Goal: Task Accomplishment & Management: Complete application form

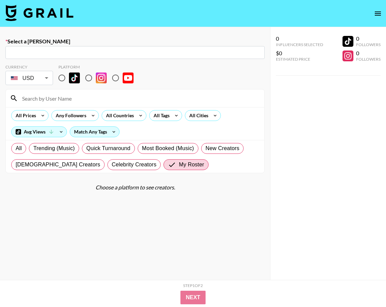
click at [29, 18] on img at bounding box center [39, 13] width 68 height 16
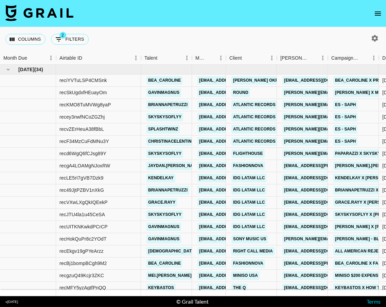
click at [378, 37] on icon "button" at bounding box center [374, 38] width 8 height 8
select select "[DATE]"
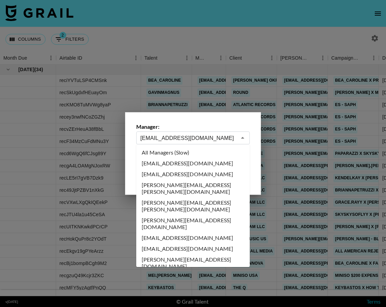
click at [205, 136] on input "[EMAIL_ADDRESS][DOMAIN_NAME]" at bounding box center [188, 138] width 96 height 8
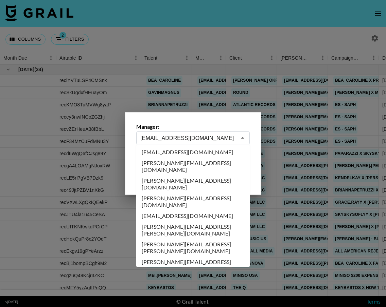
scroll to position [1760, 0]
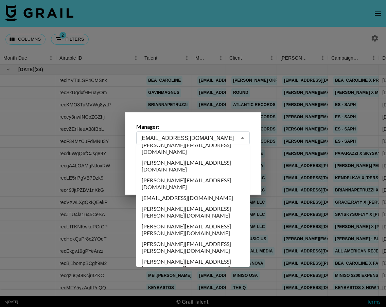
type input "[PERSON_NAME][EMAIL_ADDRESS][DOMAIN_NAME]"
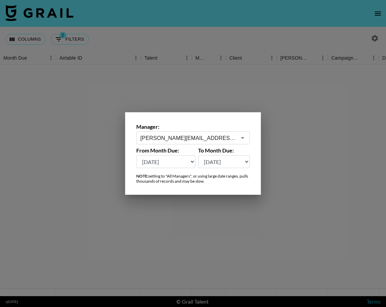
click at [205, 65] on div at bounding box center [193, 153] width 386 height 307
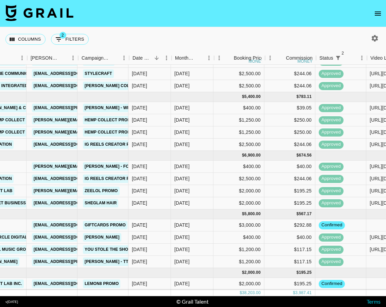
scroll to position [92, 139]
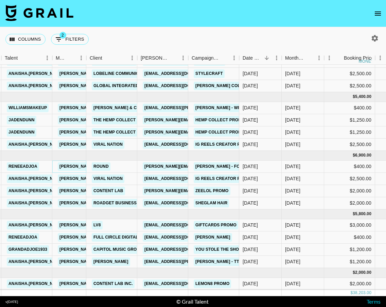
click at [70, 168] on link "[PERSON_NAME][EMAIL_ADDRESS][DOMAIN_NAME]" at bounding box center [113, 167] width 111 height 8
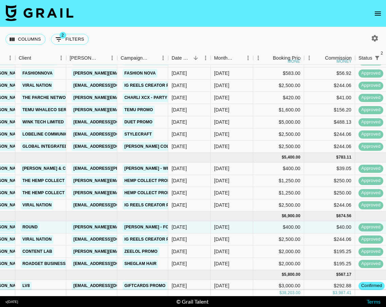
scroll to position [0, 210]
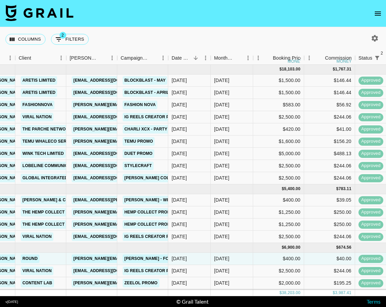
click at [375, 34] on button "button" at bounding box center [375, 39] width 12 height 12
select select "[DATE]"
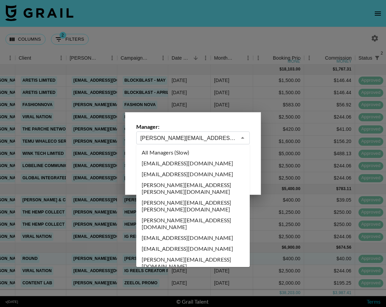
click at [164, 140] on input "[PERSON_NAME][EMAIL_ADDRESS][DOMAIN_NAME]" at bounding box center [188, 138] width 96 height 8
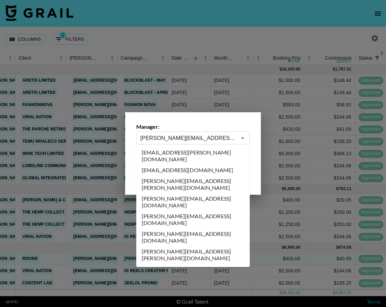
scroll to position [385, 0]
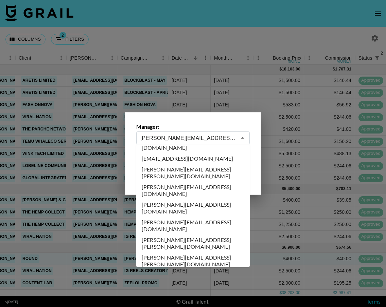
type input "[PERSON_NAME][EMAIL_ADDRESS][DOMAIN_NAME]"
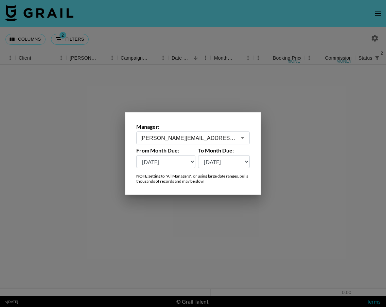
click at [196, 35] on div at bounding box center [193, 153] width 386 height 307
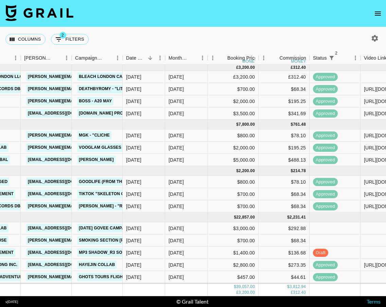
scroll to position [0, 256]
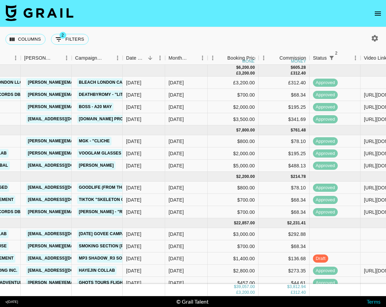
click at [374, 37] on icon "button" at bounding box center [374, 38] width 8 height 8
select select "[DATE]"
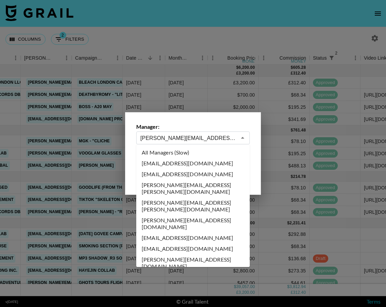
click at [178, 136] on input "[PERSON_NAME][EMAIL_ADDRESS][DOMAIN_NAME]" at bounding box center [188, 138] width 96 height 8
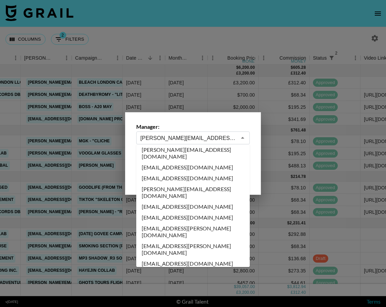
scroll to position [0, 0]
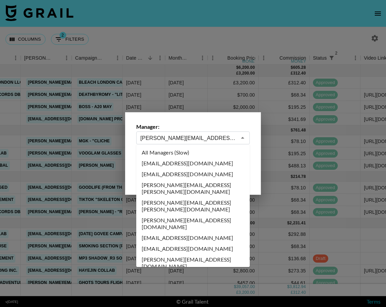
click at [186, 164] on li "[EMAIL_ADDRESS][DOMAIN_NAME]" at bounding box center [192, 163] width 113 height 11
type input "[EMAIL_ADDRESS][DOMAIN_NAME]"
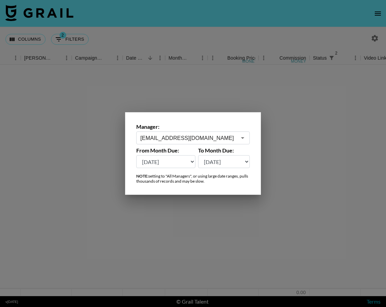
click at [142, 42] on div at bounding box center [193, 153] width 386 height 307
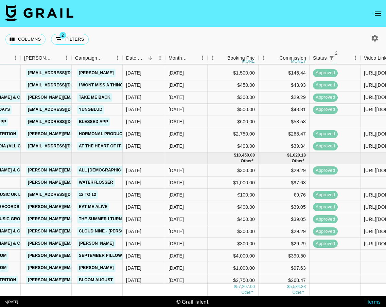
scroll to position [457, 256]
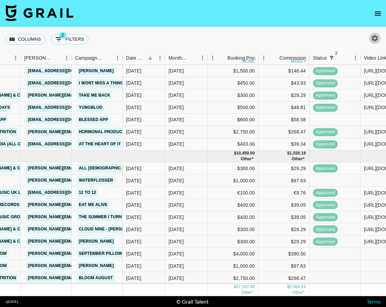
click at [374, 42] on icon "button" at bounding box center [374, 38] width 8 height 8
select select "[DATE]"
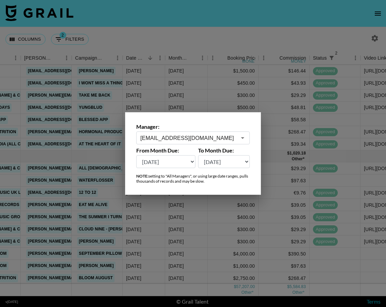
click at [208, 131] on div "Manager: [EMAIL_ADDRESS][DOMAIN_NAME] ​" at bounding box center [192, 134] width 113 height 21
click at [201, 137] on input "[EMAIL_ADDRESS][DOMAIN_NAME]" at bounding box center [188, 138] width 96 height 8
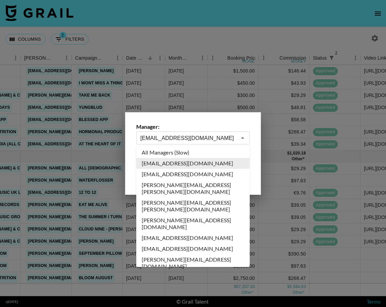
scroll to position [0, 0]
click at [174, 174] on li "[EMAIL_ADDRESS][DOMAIN_NAME]" at bounding box center [192, 174] width 113 height 11
type input "[EMAIL_ADDRESS][DOMAIN_NAME]"
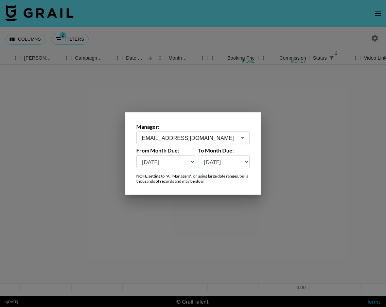
scroll to position [0, 256]
click at [220, 19] on div at bounding box center [193, 153] width 386 height 307
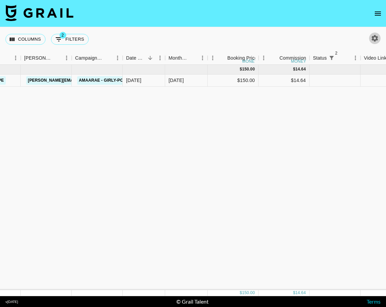
click at [375, 39] on icon "button" at bounding box center [374, 38] width 8 height 8
select select "[DATE]"
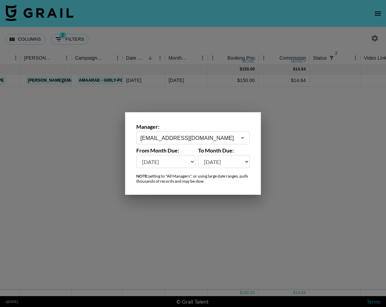
click at [207, 134] on input "[EMAIL_ADDRESS][DOMAIN_NAME]" at bounding box center [188, 138] width 96 height 8
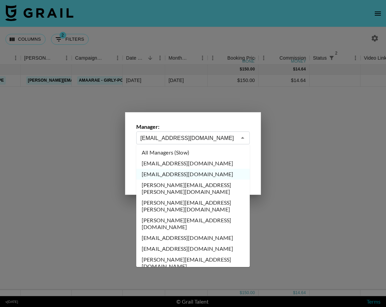
click at [183, 187] on li "[PERSON_NAME][EMAIL_ADDRESS][PERSON_NAME][DOMAIN_NAME]" at bounding box center [192, 189] width 113 height 18
type input "[PERSON_NAME][EMAIL_ADDRESS][PERSON_NAME][DOMAIN_NAME]"
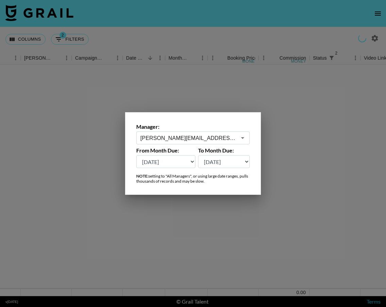
click at [153, 24] on div at bounding box center [193, 153] width 386 height 307
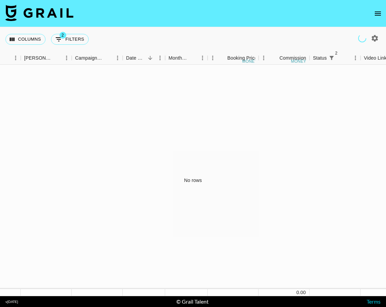
click at [367, 42] on div at bounding box center [369, 39] width 22 height 12
click at [379, 41] on button "button" at bounding box center [375, 39] width 12 height 12
select select "[DATE]"
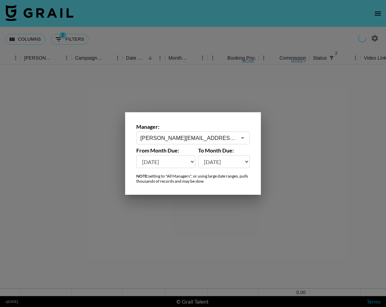
click at [203, 147] on label "To Month Due:" at bounding box center [224, 150] width 52 height 7
click at [207, 141] on input "[PERSON_NAME][EMAIL_ADDRESS][PERSON_NAME][DOMAIN_NAME]" at bounding box center [188, 138] width 96 height 8
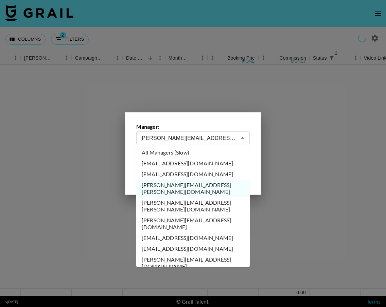
click at [185, 198] on li "[PERSON_NAME][EMAIL_ADDRESS][PERSON_NAME][DOMAIN_NAME]" at bounding box center [192, 207] width 113 height 18
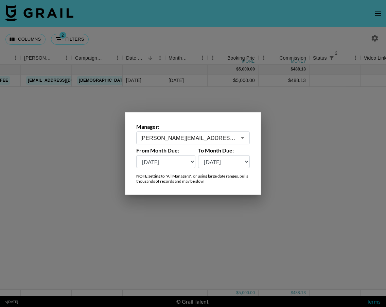
click at [227, 130] on label "Manager:" at bounding box center [192, 127] width 113 height 7
click at [226, 135] on input "[PERSON_NAME][EMAIL_ADDRESS][PERSON_NAME][DOMAIN_NAME]" at bounding box center [188, 138] width 96 height 8
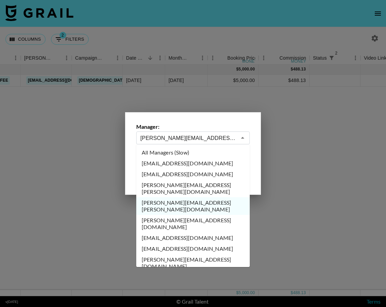
click at [183, 215] on li "[PERSON_NAME][EMAIL_ADDRESS][DOMAIN_NAME]" at bounding box center [192, 224] width 113 height 18
type input "[PERSON_NAME][EMAIL_ADDRESS][DOMAIN_NAME]"
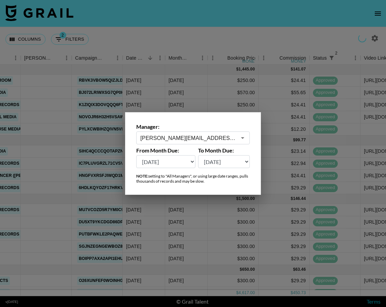
click at [187, 214] on div at bounding box center [193, 153] width 386 height 307
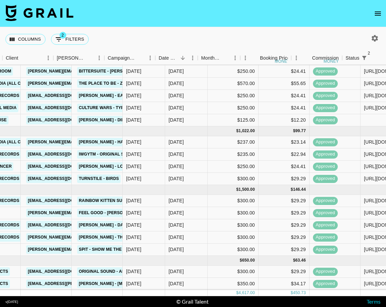
scroll to position [9, 87]
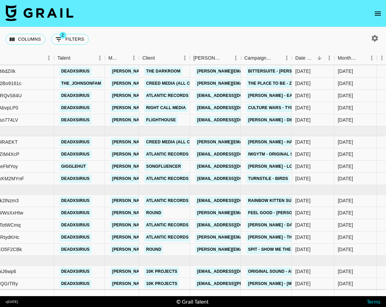
click at [370, 40] on button "button" at bounding box center [375, 39] width 12 height 12
select select "[DATE]"
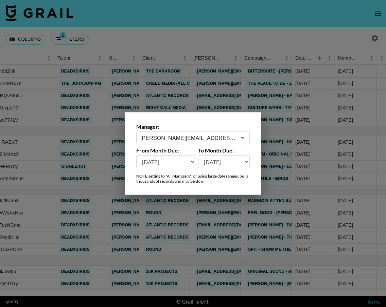
click at [191, 137] on input "[PERSON_NAME][EMAIL_ADDRESS][DOMAIN_NAME]" at bounding box center [188, 138] width 96 height 8
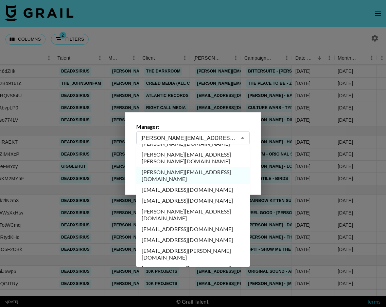
scroll to position [49, 0]
click at [178, 206] on li "[PERSON_NAME][EMAIL_ADDRESS][DOMAIN_NAME]" at bounding box center [192, 215] width 113 height 18
type input "[PERSON_NAME][EMAIL_ADDRESS][DOMAIN_NAME]"
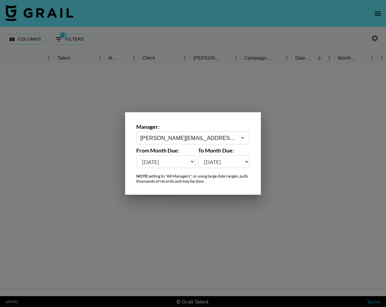
scroll to position [0, 87]
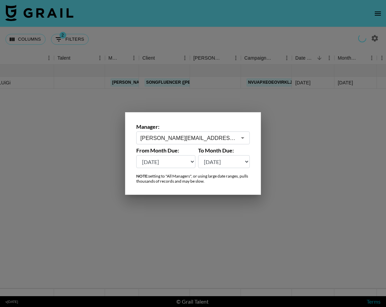
click at [189, 59] on div at bounding box center [193, 153] width 386 height 307
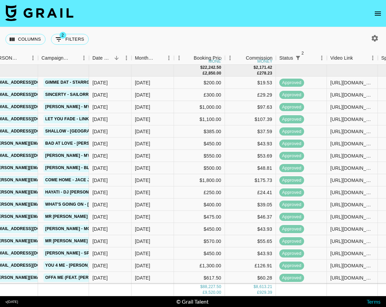
scroll to position [0, 290]
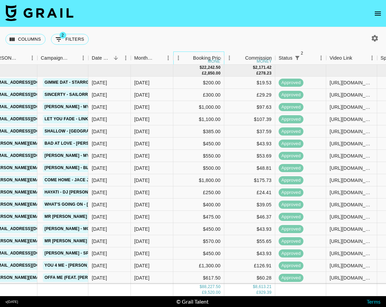
click at [217, 58] on div "Booking Price" at bounding box center [208, 58] width 30 height 13
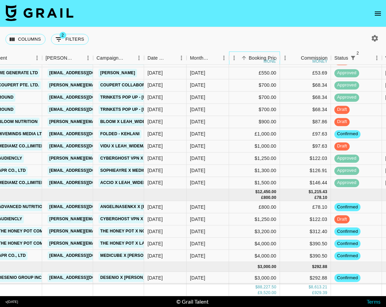
scroll to position [852, 235]
click at [376, 38] on icon "button" at bounding box center [374, 38] width 6 height 6
select select "[DATE]"
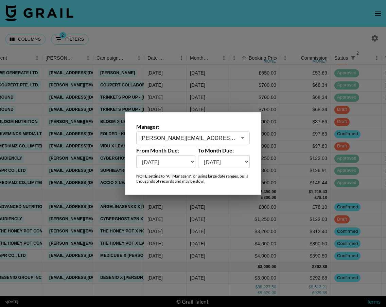
click at [157, 135] on input "[PERSON_NAME][EMAIL_ADDRESS][DOMAIN_NAME]" at bounding box center [188, 138] width 96 height 8
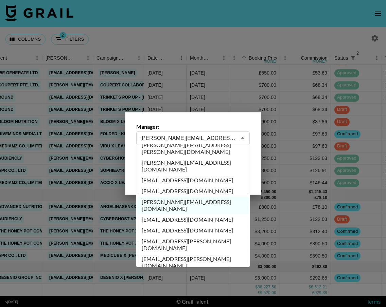
scroll to position [58, 0]
click at [171, 214] on li "[EMAIL_ADDRESS][DOMAIN_NAME]" at bounding box center [192, 219] width 113 height 11
type input "[EMAIL_ADDRESS][DOMAIN_NAME]"
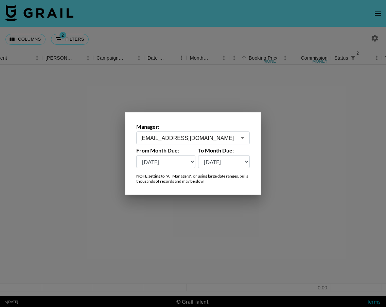
scroll to position [0, 235]
click at [173, 34] on div at bounding box center [193, 153] width 386 height 307
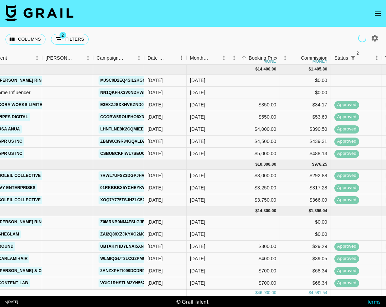
click at [172, 36] on div "Columns 2 Filters + Booking" at bounding box center [193, 39] width 386 height 24
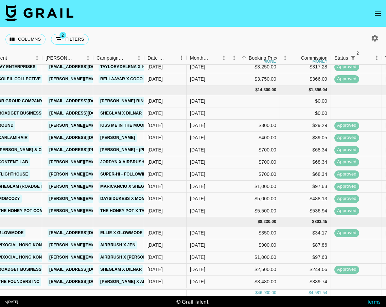
scroll to position [119, 235]
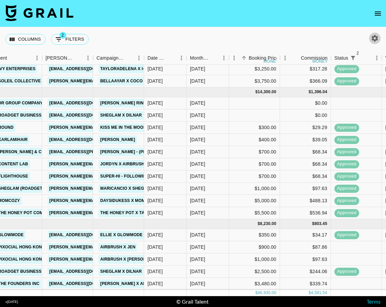
click at [375, 38] on icon "button" at bounding box center [374, 38] width 8 height 8
select select "[DATE]"
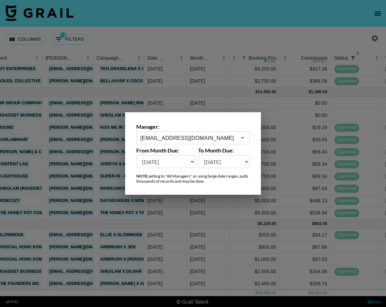
click at [175, 139] on input "[EMAIL_ADDRESS][DOMAIN_NAME]" at bounding box center [188, 138] width 96 height 8
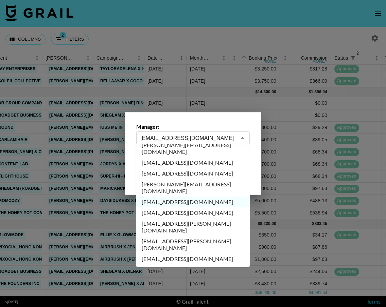
scroll to position [76, 0]
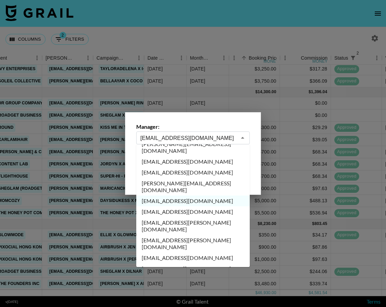
click at [173, 281] on li "[PERSON_NAME][EMAIL_ADDRESS][DOMAIN_NAME]" at bounding box center [192, 290] width 113 height 18
type input "[PERSON_NAME][EMAIL_ADDRESS][DOMAIN_NAME]"
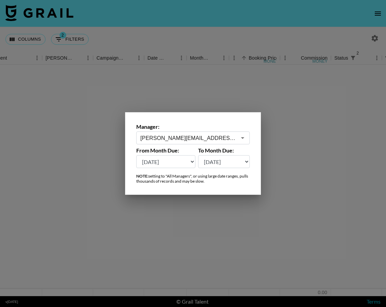
scroll to position [0, 235]
click at [180, 30] on div at bounding box center [193, 153] width 386 height 307
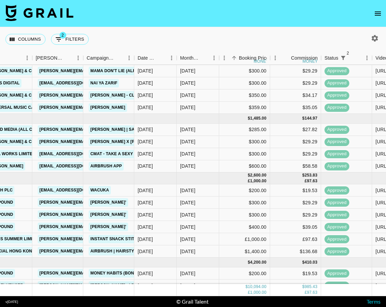
scroll to position [66, 244]
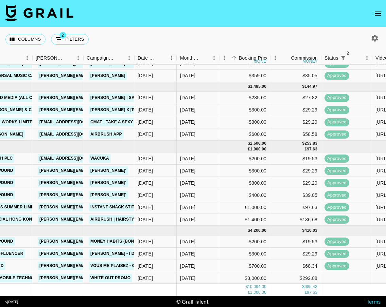
click at [376, 42] on icon "button" at bounding box center [374, 38] width 8 height 8
select select "[DATE]"
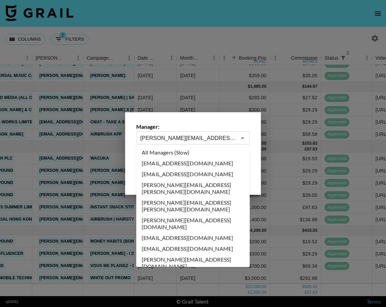
click at [169, 139] on input "[PERSON_NAME][EMAIL_ADDRESS][DOMAIN_NAME]" at bounding box center [188, 138] width 96 height 8
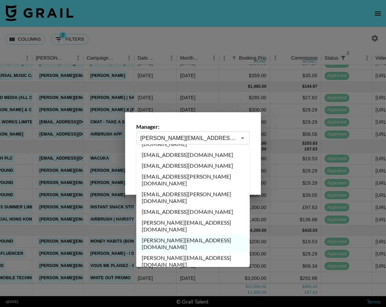
scroll to position [150, 0]
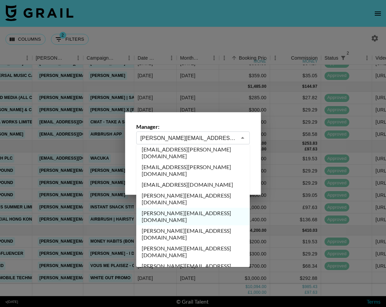
click at [184, 307] on li "[EMAIL_ADDRESS][DOMAIN_NAME]" at bounding box center [192, 312] width 113 height 11
type input "[EMAIL_ADDRESS][DOMAIN_NAME]"
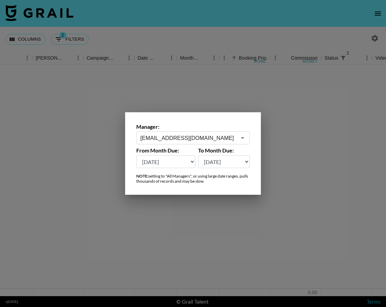
scroll to position [0, 244]
click at [153, 27] on div at bounding box center [193, 153] width 386 height 307
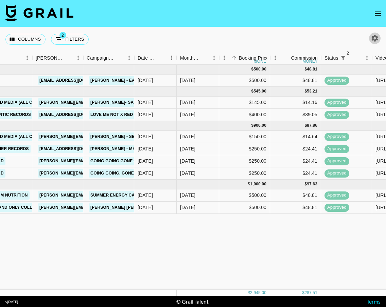
click at [372, 40] on icon "button" at bounding box center [374, 38] width 6 height 6
select select "[DATE]"
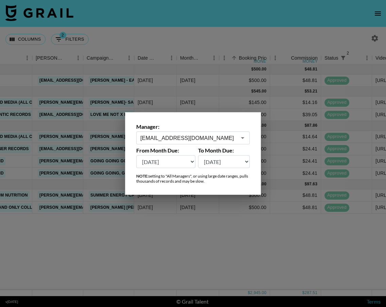
click at [181, 140] on input "[EMAIL_ADDRESS][DOMAIN_NAME]" at bounding box center [188, 138] width 96 height 8
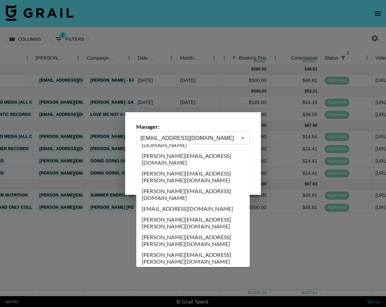
scroll to position [576, 0]
type input "[EMAIL_ADDRESS][PERSON_NAME][DOMAIN_NAME]"
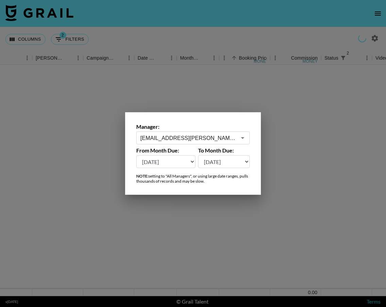
click at [220, 39] on div at bounding box center [193, 153] width 386 height 307
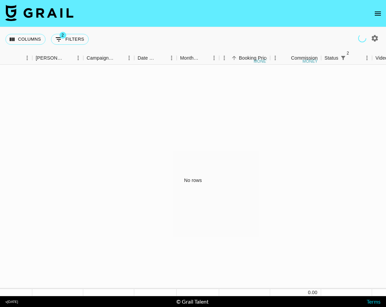
click at [373, 41] on icon "button" at bounding box center [374, 38] width 8 height 8
select select "[DATE]"
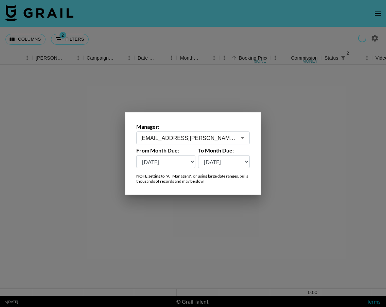
click at [202, 137] on input "[EMAIL_ADDRESS][PERSON_NAME][DOMAIN_NAME]" at bounding box center [188, 138] width 96 height 8
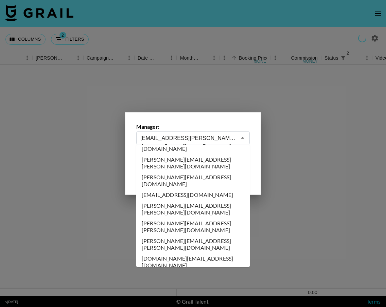
scroll to position [589, 0]
type input "[EMAIL_ADDRESS][DOMAIN_NAME]"
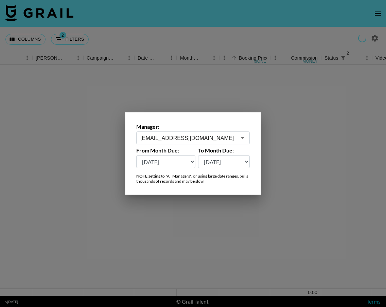
click at [176, 226] on div at bounding box center [193, 153] width 386 height 307
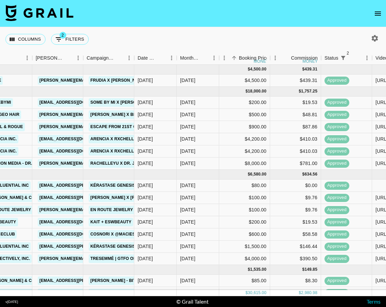
scroll to position [21, 244]
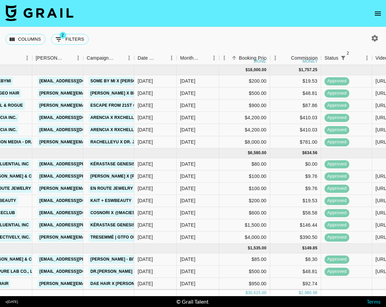
click at [376, 40] on icon "button" at bounding box center [374, 38] width 6 height 6
select select "[DATE]"
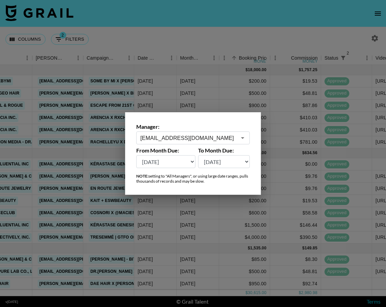
click at [157, 133] on div "[EMAIL_ADDRESS][DOMAIN_NAME] ​" at bounding box center [192, 138] width 113 height 13
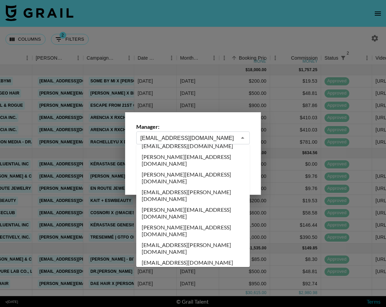
scroll to position [1042, 0]
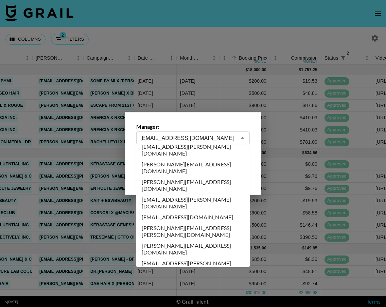
type input "[PERSON_NAME][EMAIL_ADDRESS][DOMAIN_NAME]"
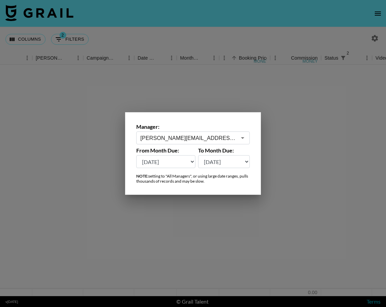
scroll to position [0, 244]
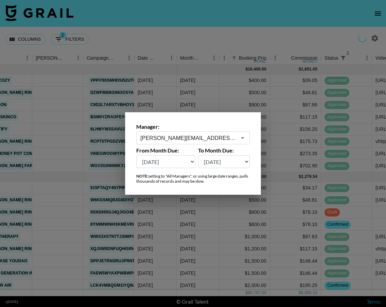
click at [223, 26] on div at bounding box center [193, 153] width 386 height 307
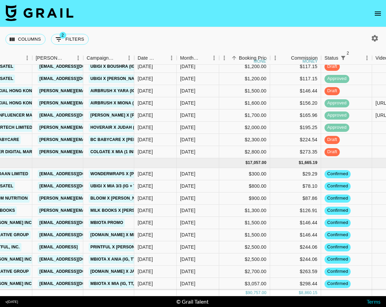
scroll to position [544, 244]
click at [379, 38] on button "button" at bounding box center [375, 39] width 12 height 12
select select "[DATE]"
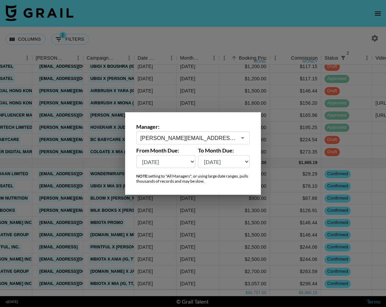
click at [145, 136] on input "[PERSON_NAME][EMAIL_ADDRESS][DOMAIN_NAME]" at bounding box center [188, 138] width 96 height 8
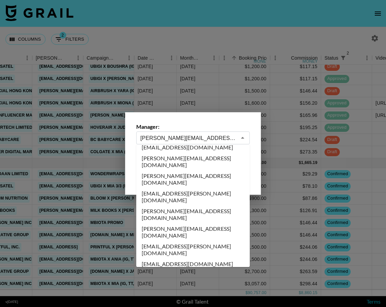
scroll to position [993, 0]
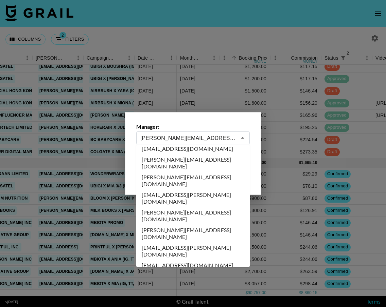
type input "[EMAIL_ADDRESS][DOMAIN_NAME]"
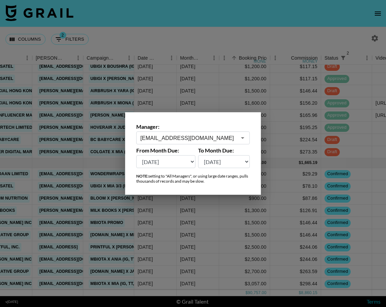
scroll to position [0, 244]
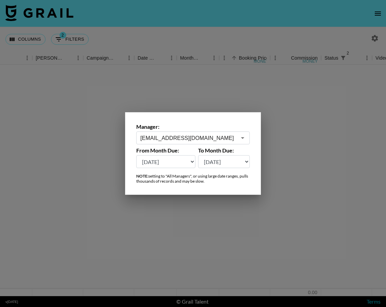
click at [185, 39] on div at bounding box center [193, 153] width 386 height 307
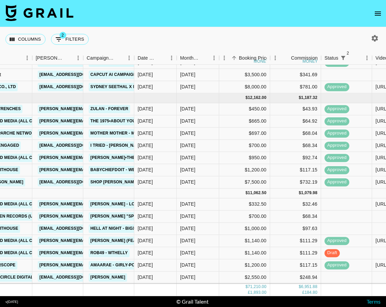
scroll to position [347, 244]
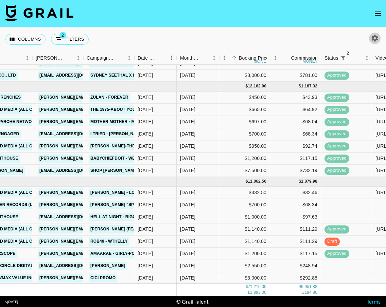
click at [378, 38] on icon "button" at bounding box center [374, 38] width 8 height 8
select select "[DATE]"
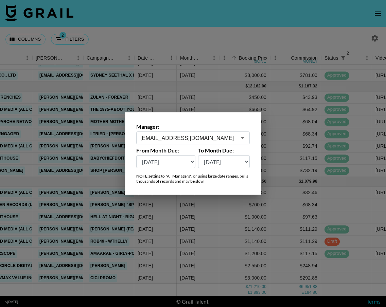
click at [162, 140] on input "[EMAIL_ADDRESS][DOMAIN_NAME]" at bounding box center [188, 138] width 96 height 8
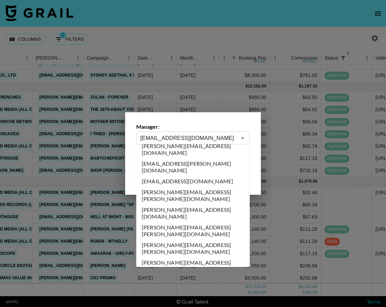
scroll to position [1142, 0]
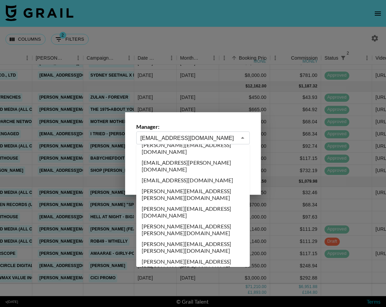
type input "[EMAIL_ADDRESS][DOMAIN_NAME]"
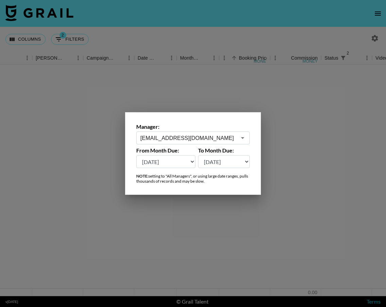
scroll to position [0, 244]
click at [172, 93] on div at bounding box center [193, 153] width 386 height 307
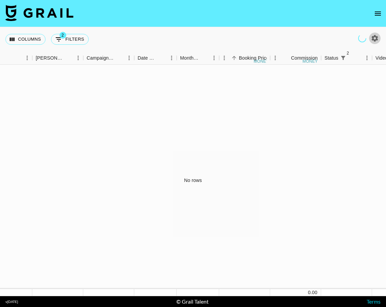
click at [376, 40] on icon "button" at bounding box center [374, 38] width 6 height 6
select select "[DATE]"
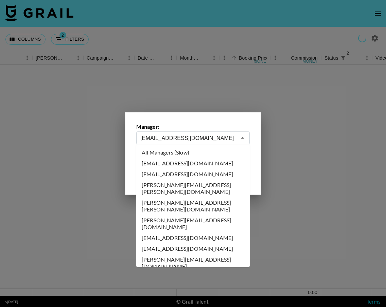
click at [203, 138] on input "[EMAIL_ADDRESS][DOMAIN_NAME]" at bounding box center [188, 138] width 96 height 8
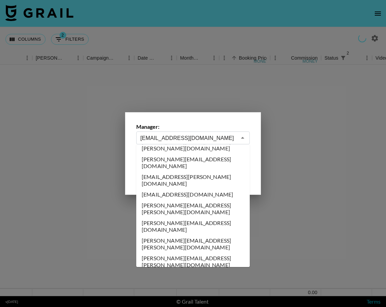
scroll to position [753, 0]
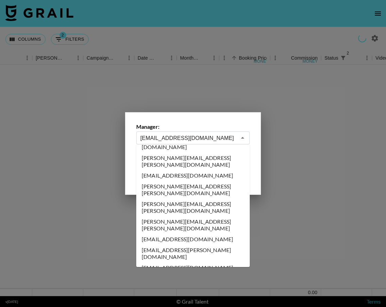
type input "[PERSON_NAME][EMAIL_ADDRESS][DOMAIN_NAME]"
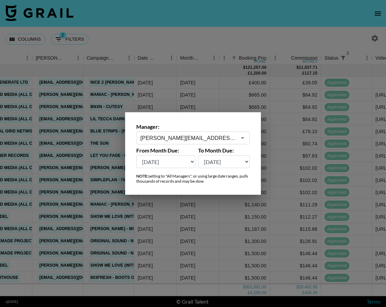
click at [238, 23] on div at bounding box center [193, 153] width 386 height 307
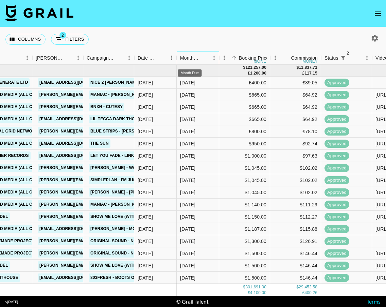
click at [197, 56] on div "Month Due" at bounding box center [189, 58] width 19 height 13
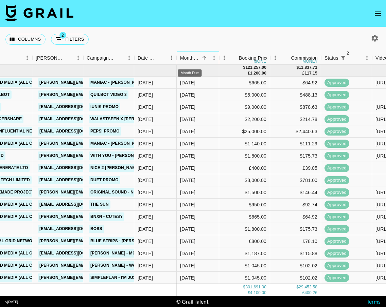
click at [197, 56] on div "Month Due" at bounding box center [189, 58] width 19 height 13
click at [204, 59] on icon "Sort" at bounding box center [204, 58] width 4 height 4
click at [161, 57] on icon "Sort" at bounding box center [162, 58] width 4 height 4
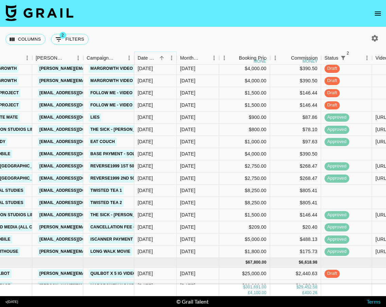
scroll to position [895, 244]
